Goal: Task Accomplishment & Management: Manage account settings

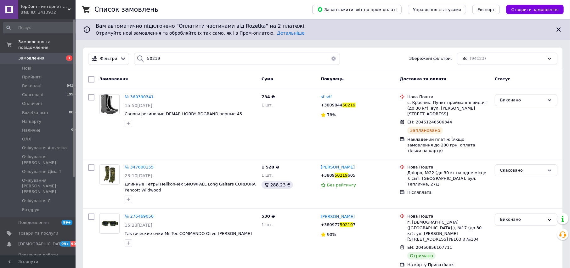
click at [331, 59] on button "button" at bounding box center [333, 59] width 13 height 12
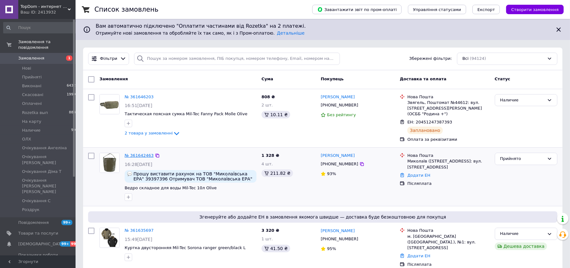
click at [135, 153] on link "№ 361642463" at bounding box center [139, 155] width 29 height 5
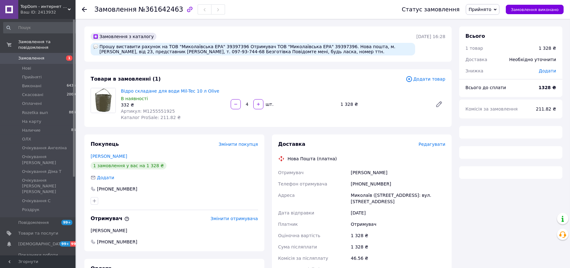
click at [157, 112] on span "Артикул: M1255551925" at bounding box center [148, 111] width 54 height 5
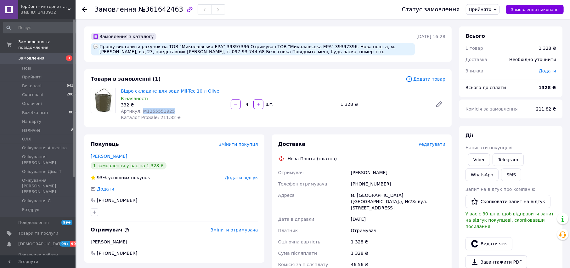
click at [157, 112] on span "Артикул: M1255551925" at bounding box center [148, 111] width 54 height 5
copy span "M1255551925"
click at [373, 187] on div "[PHONE_NUMBER]" at bounding box center [398, 183] width 97 height 11
copy div "380979374468"
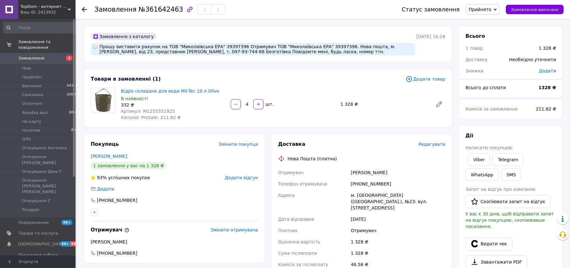
click at [108, 133] on div "Замовлення з каталогу [PERSON_NAME] виставити рахунок на ТОВ "Миколаївська ЕРА"…" at bounding box center [268, 242] width 375 height 432
click at [485, 11] on span "Прийнято" at bounding box center [479, 9] width 23 height 5
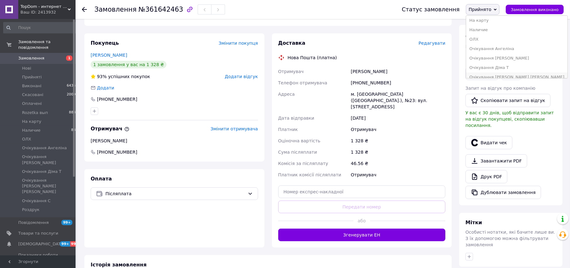
scroll to position [67, 0]
drag, startPoint x: 494, startPoint y: 43, endPoint x: 212, endPoint y: 220, distance: 333.0
click at [492, 42] on li "Очікування Діма Т" at bounding box center [516, 43] width 101 height 9
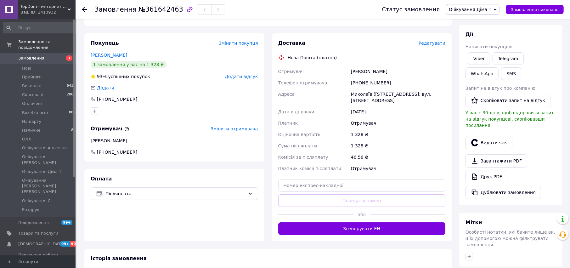
click at [113, 32] on div "Замовлення з каталогу [PERSON_NAME] виставити рахунок на ТОВ "Миколаївська ЕРА"…" at bounding box center [268, 141] width 375 height 432
click at [102, 114] on div at bounding box center [174, 111] width 170 height 10
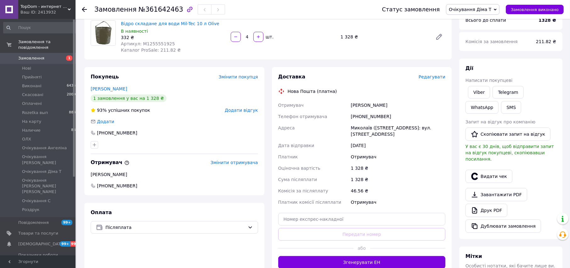
click at [132, 133] on div "[PHONE_NUMBER]" at bounding box center [174, 133] width 167 height 6
copy div "380630130409"
click at [97, 56] on div "Товари в замовленні (1) Додати товар Відро складане для води Mil-Tec 10 л Olive…" at bounding box center [267, 31] width 367 height 58
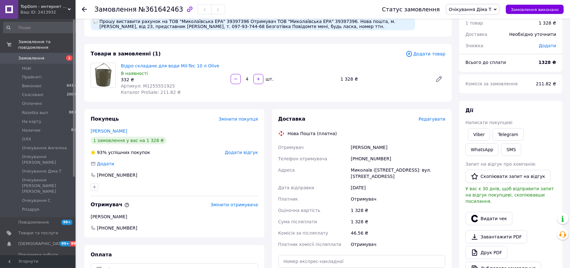
scroll to position [0, 0]
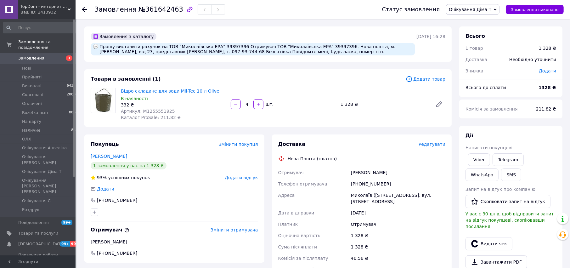
click at [105, 128] on div "Замовлення з каталогу [PERSON_NAME] виставити рахунок на ТОВ "Миколаївська ЕРА"…" at bounding box center [268, 242] width 375 height 432
